Goal: Check status: Check status

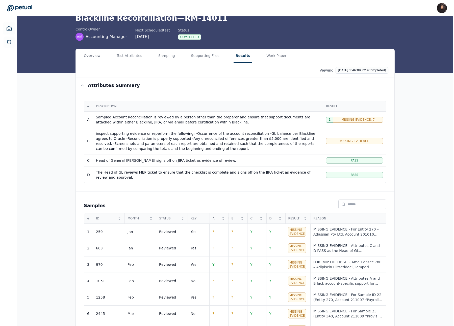
scroll to position [30, 0]
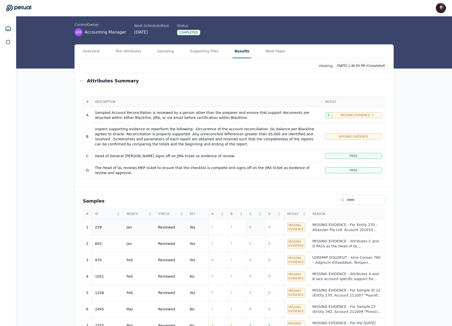
click at [258, 226] on td "Y" at bounding box center [255, 228] width 19 height 16
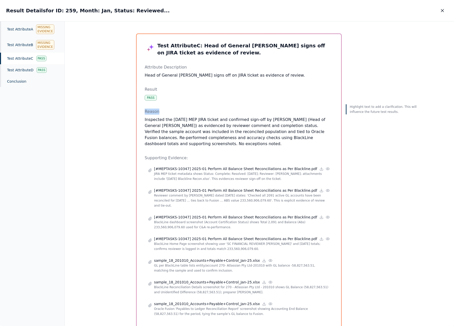
drag, startPoint x: 152, startPoint y: 114, endPoint x: 172, endPoint y: 114, distance: 19.9
click at [172, 114] on div "Test Attribute C : Head of General [PERSON_NAME] signs off on JIRA ticket as ev…" at bounding box center [238, 181] width 204 height 294
click at [37, 82] on div "Conclusion" at bounding box center [32, 81] width 64 height 11
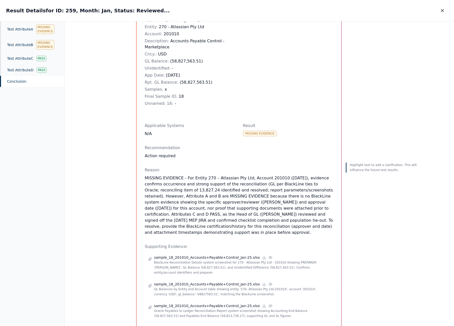
scroll to position [88, 0]
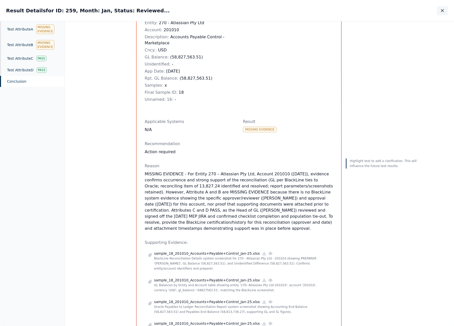
click at [440, 11] on icon "button" at bounding box center [442, 10] width 5 height 5
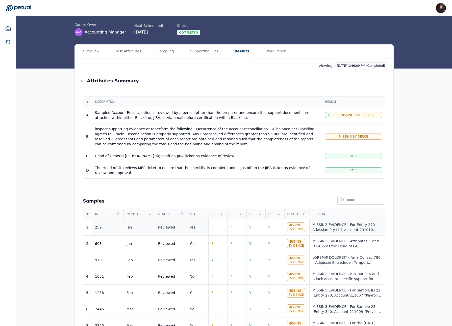
click at [339, 226] on div "MISSING EVIDENCE - For Entity 270 – Atlassian Pty Ltd, Account 201010 ([DATE]),…" at bounding box center [347, 228] width 70 height 10
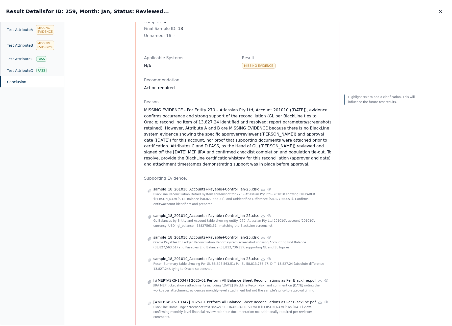
scroll to position [145, 0]
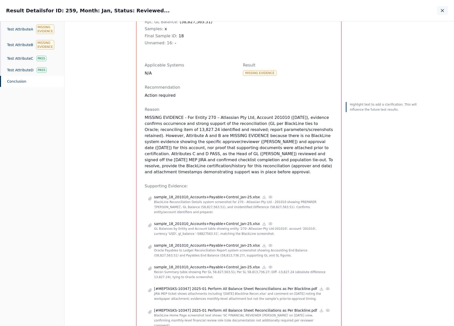
click at [442, 13] on icon "button" at bounding box center [442, 10] width 5 height 5
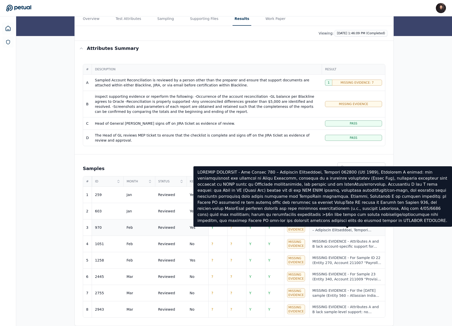
scroll to position [63, 0]
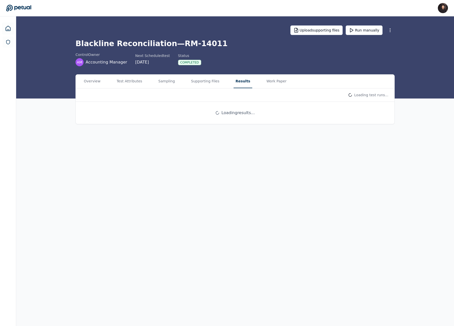
click at [238, 78] on button "Results" at bounding box center [242, 82] width 19 height 14
